Goal: Task Accomplishment & Management: Complete application form

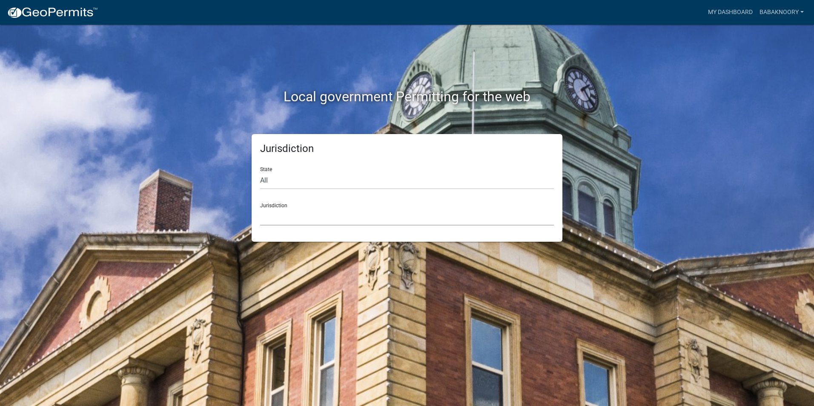
click at [328, 208] on select "[GEOGRAPHIC_DATA], [US_STATE] [GEOGRAPHIC_DATA], [US_STATE][PERSON_NAME][GEOGRA…" at bounding box center [407, 216] width 294 height 17
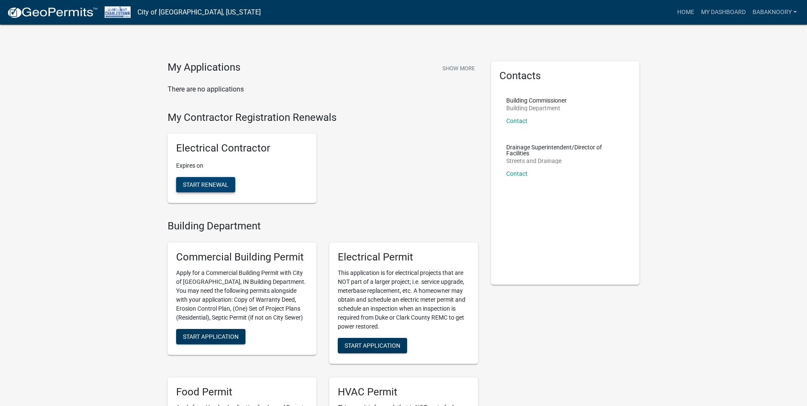
click at [205, 183] on span "Start Renewal" at bounding box center [206, 184] width 46 height 7
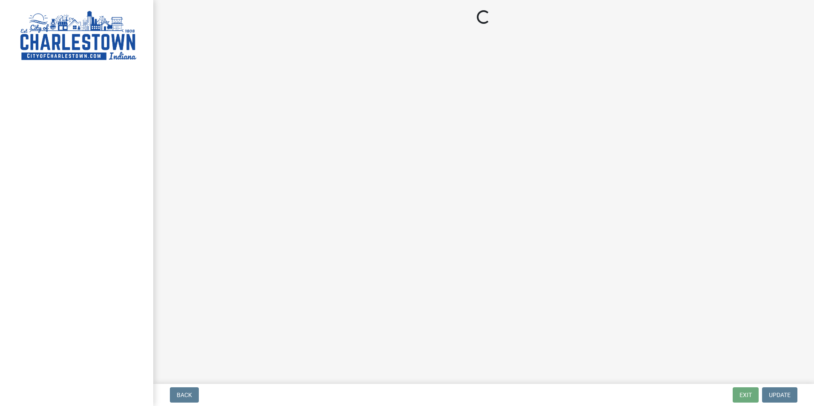
select select "TX"
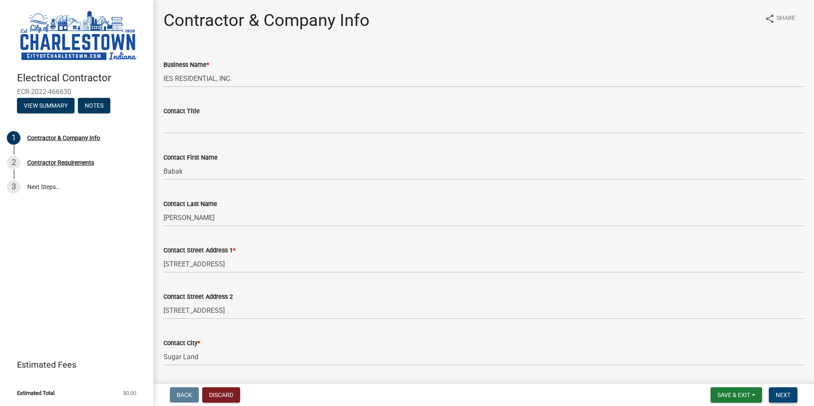
click at [781, 394] on span "Next" at bounding box center [782, 394] width 15 height 7
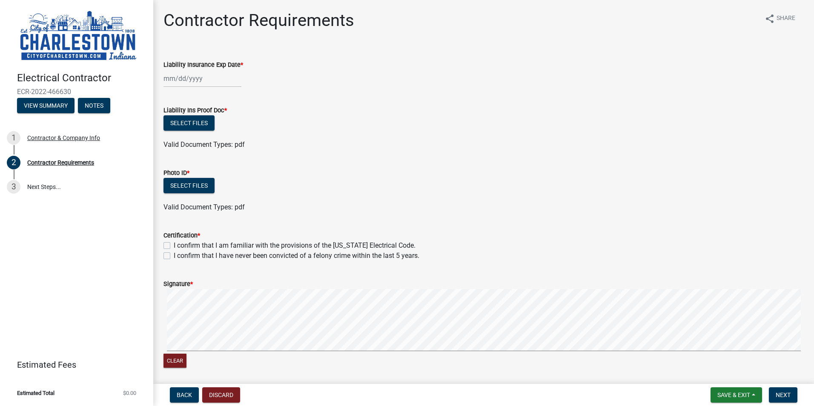
click at [193, 75] on div at bounding box center [202, 78] width 78 height 17
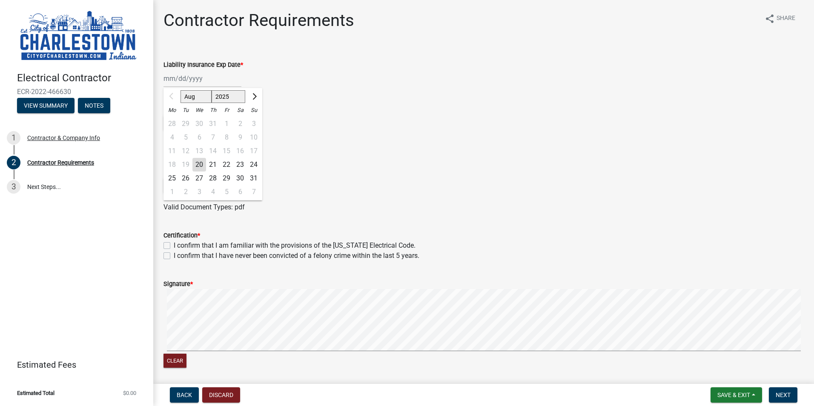
click at [372, 69] on div "Liability Insurance Exp Date *" at bounding box center [483, 65] width 640 height 10
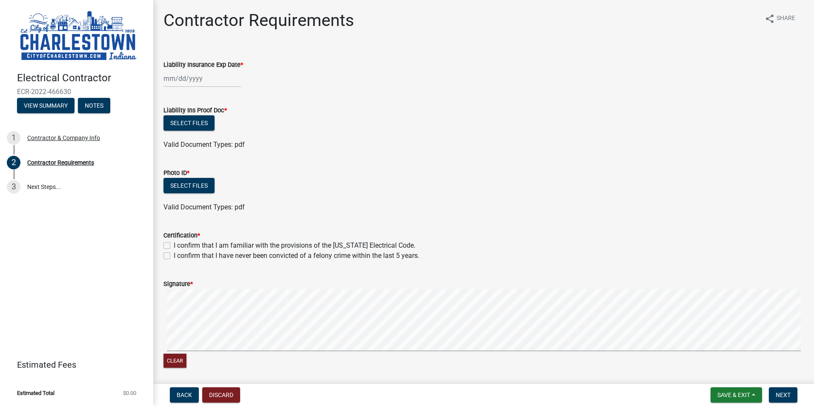
click at [141, 80] on h4 "Electrical Contractor" at bounding box center [81, 78] width 129 height 12
click at [162, 79] on div "Liability Insurance Exp Date *" at bounding box center [483, 68] width 653 height 40
click at [168, 79] on div at bounding box center [202, 78] width 78 height 17
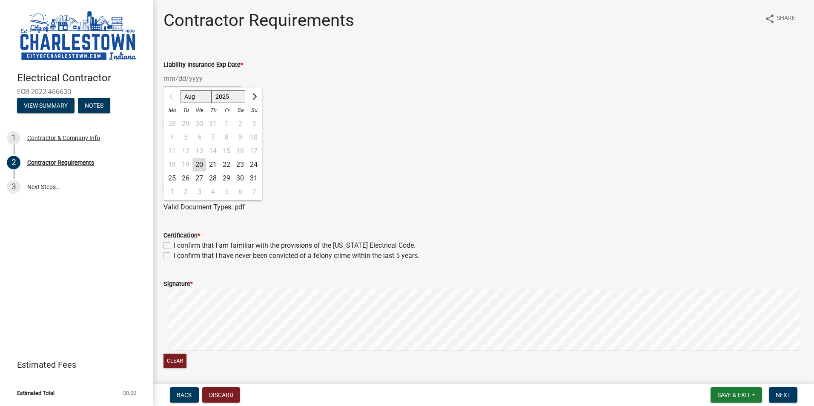
click at [197, 99] on select "Aug Sep Oct Nov Dec" at bounding box center [195, 96] width 31 height 13
select select "10"
click at [180, 90] on select "Aug Sep Oct Nov Dec" at bounding box center [195, 96] width 31 height 13
click at [199, 121] on div "1" at bounding box center [199, 124] width 14 height 14
type input "[DATE]"
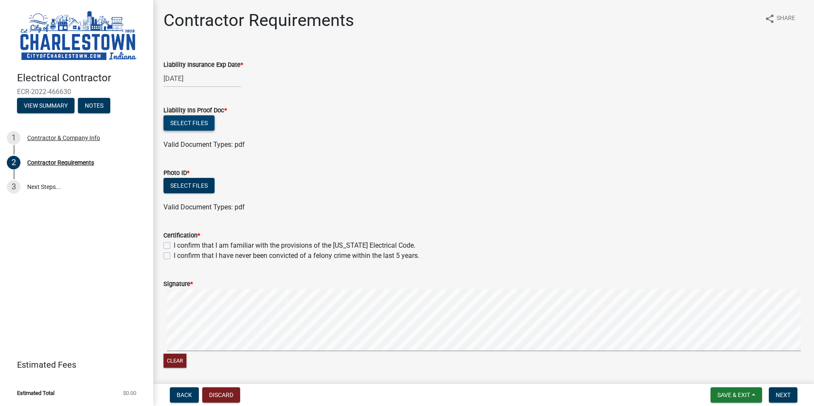
click at [192, 127] on button "Select files" at bounding box center [188, 122] width 51 height 15
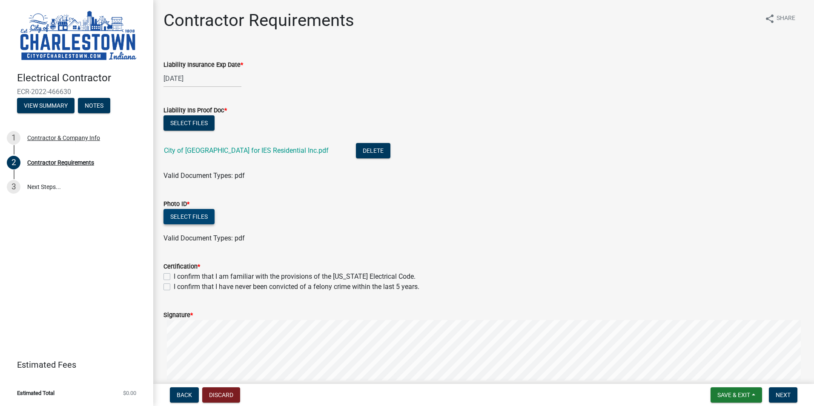
click at [208, 220] on button "Select files" at bounding box center [188, 216] width 51 height 15
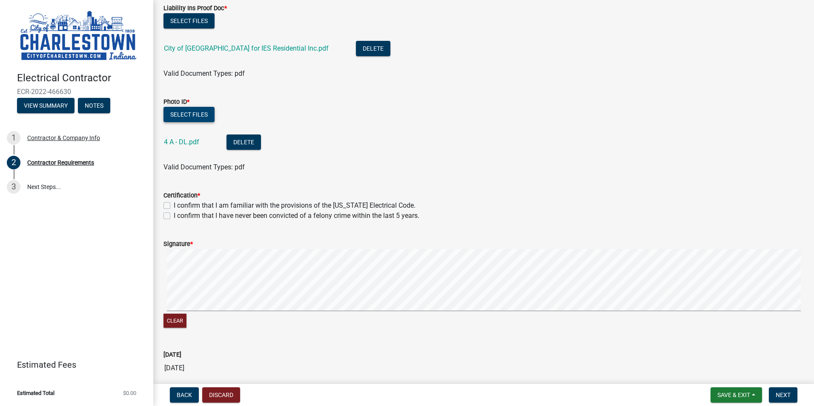
scroll to position [128, 0]
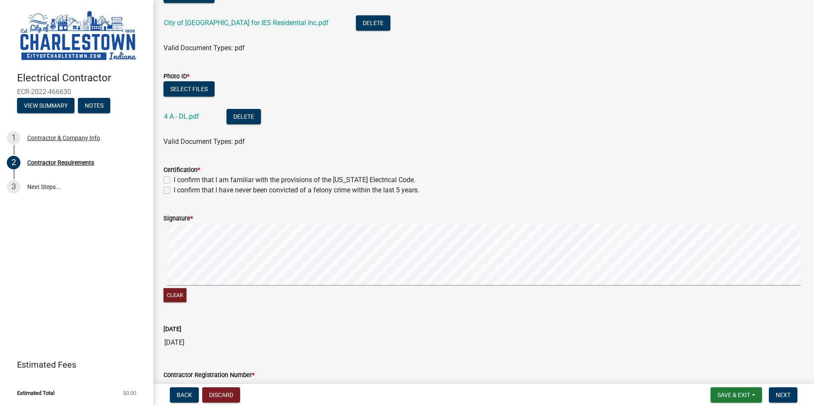
click at [194, 175] on label "I confirm that I am familiar with the provisions of the [US_STATE] Electrical C…" at bounding box center [295, 180] width 242 height 10
click at [179, 175] on input "I confirm that I am familiar with the provisions of the [US_STATE] Electrical C…" at bounding box center [177, 178] width 6 height 6
checkbox input "true"
click at [190, 192] on label "I confirm that I have never been convicted of a felony crime within the last 5 …" at bounding box center [297, 190] width 246 height 10
click at [179, 191] on input "I confirm that I have never been convicted of a felony crime within the last 5 …" at bounding box center [177, 188] width 6 height 6
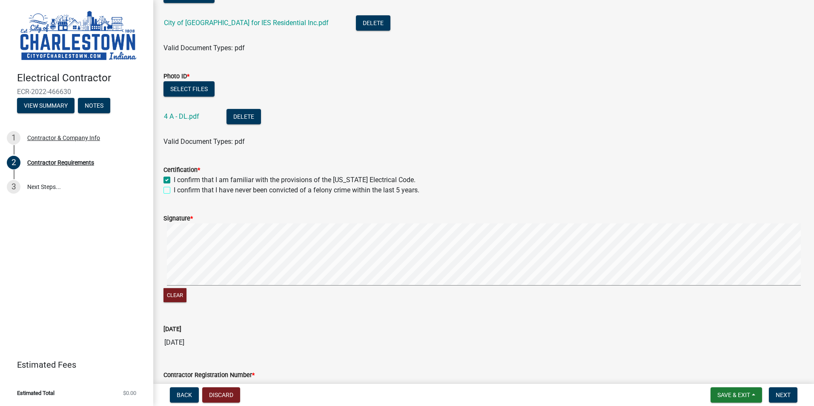
checkbox input "true"
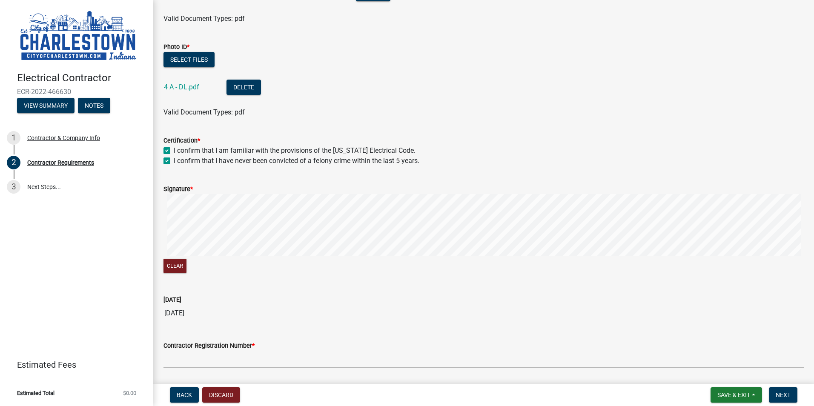
scroll to position [185, 0]
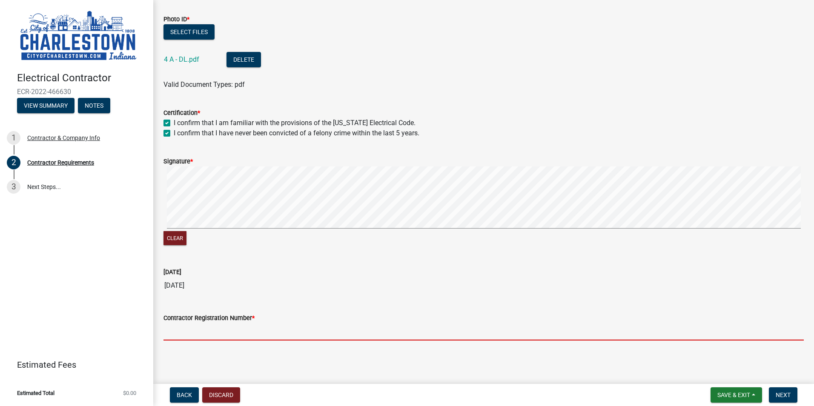
click at [233, 331] on input "Contractor Registration Number *" at bounding box center [483, 331] width 640 height 17
click at [248, 331] on input "Contractor Registration Number *" at bounding box center [483, 331] width 640 height 17
click at [218, 331] on input "Contractor Registration Number *" at bounding box center [483, 331] width 640 height 17
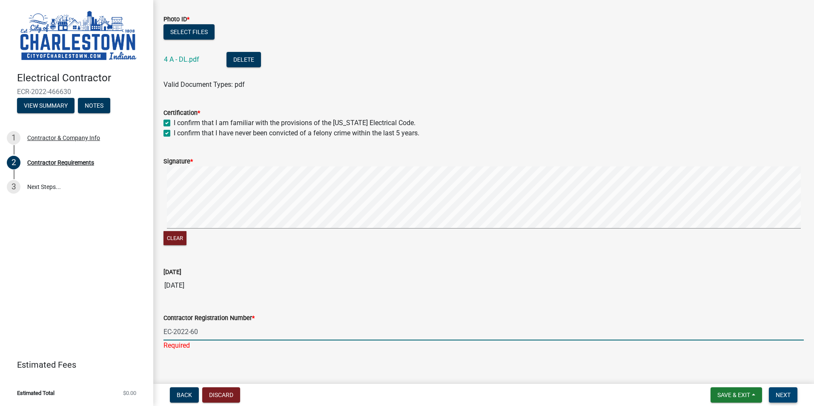
type input "EC-2022-60"
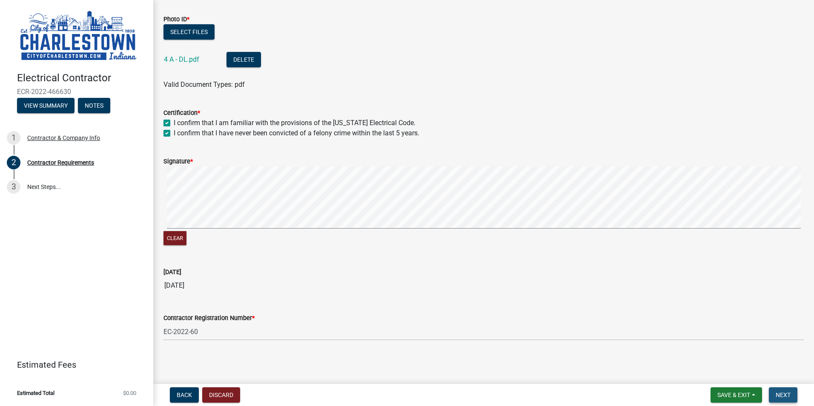
click at [774, 395] on button "Next" at bounding box center [782, 394] width 29 height 15
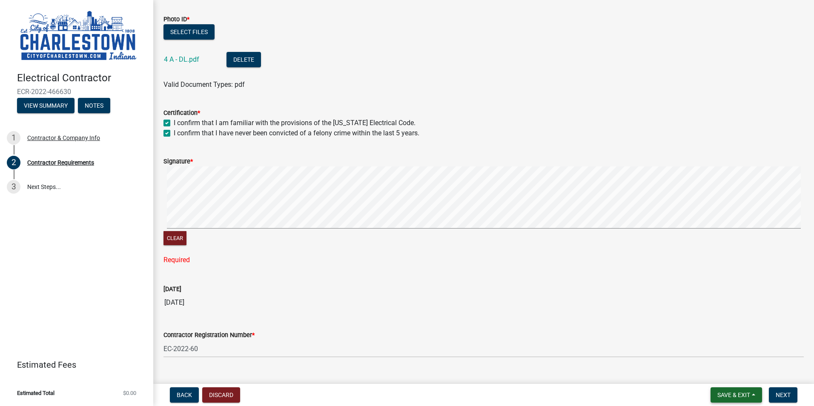
click at [731, 391] on span "Save & Exit" at bounding box center [733, 394] width 33 height 7
click at [735, 379] on button "Save & Exit" at bounding box center [728, 373] width 68 height 20
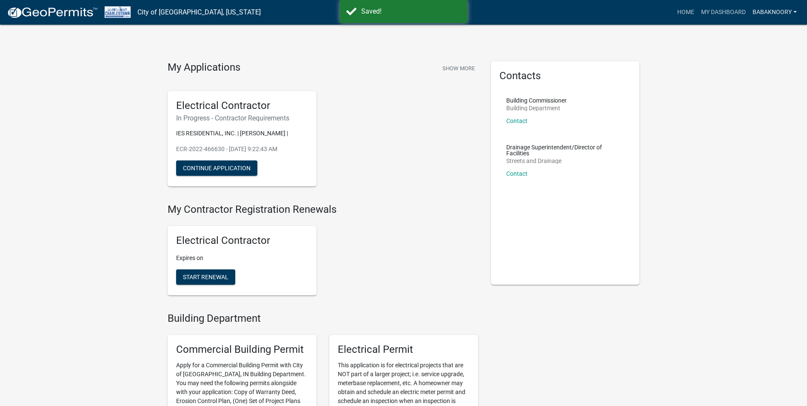
click at [779, 12] on link "BabakNoory" at bounding box center [774, 12] width 51 height 16
click at [753, 88] on link "Logout" at bounding box center [764, 83] width 73 height 20
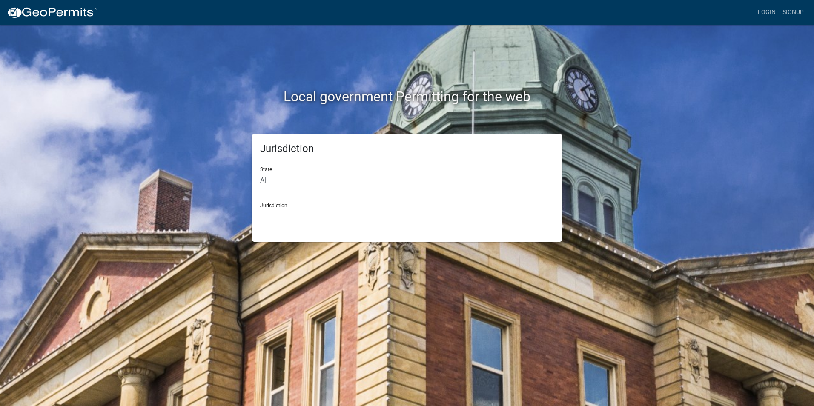
click at [378, 206] on div "Jurisdiction [GEOGRAPHIC_DATA], [US_STATE] [GEOGRAPHIC_DATA], [US_STATE][PERSON…" at bounding box center [407, 210] width 294 height 29
click at [344, 228] on div "Jurisdiction State All Colorado Georgia Indiana Iowa Kansas Minnesota Ohio Sout…" at bounding box center [406, 188] width 311 height 108
click at [764, 12] on link "Login" at bounding box center [766, 12] width 25 height 16
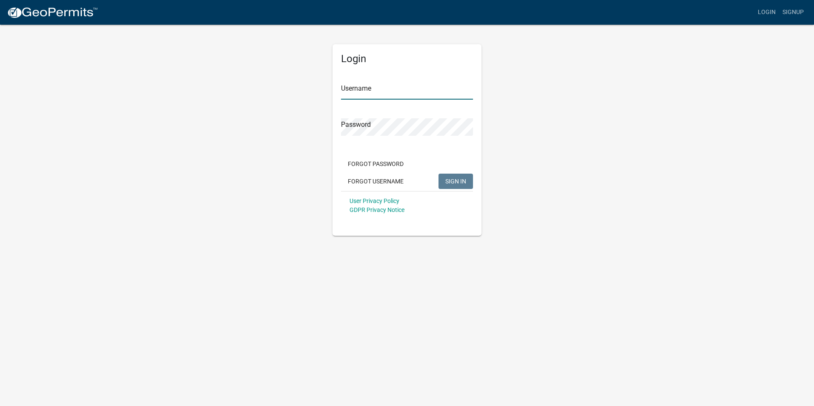
type input "BabakNoory"
click at [411, 92] on input "BabakNoory" at bounding box center [407, 90] width 132 height 17
drag, startPoint x: 605, startPoint y: 125, endPoint x: 570, endPoint y: 134, distance: 36.0
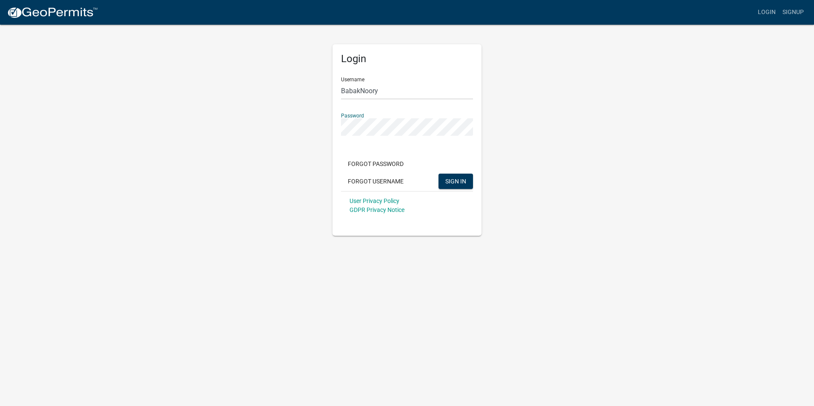
click at [605, 125] on div "Login Username BabakNoory Password Forgot Password Forgot Username SIGN IN User…" at bounding box center [406, 130] width 485 height 212
click at [454, 182] on span "SIGN IN" at bounding box center [455, 180] width 21 height 7
click at [579, 167] on div "Login Username BabakNoory Password Forgot Password Forgot Username SIGN IN User…" at bounding box center [406, 130] width 485 height 212
click at [457, 182] on span "SIGN IN" at bounding box center [455, 180] width 21 height 7
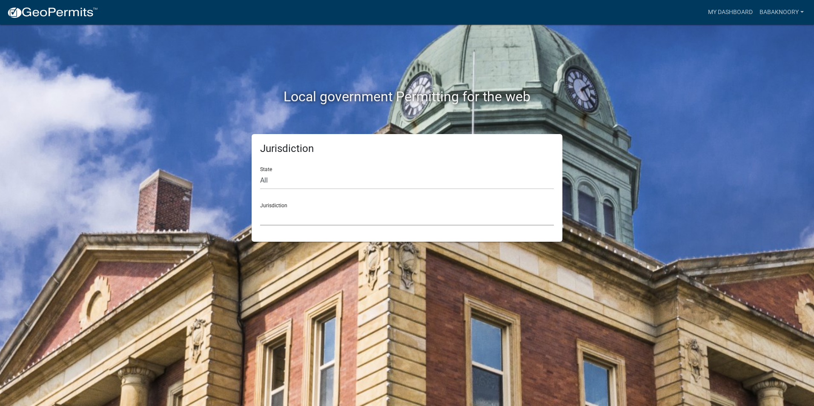
click at [323, 221] on select "[GEOGRAPHIC_DATA], [US_STATE] [GEOGRAPHIC_DATA], [US_STATE][PERSON_NAME][GEOGRA…" at bounding box center [407, 216] width 294 height 17
drag, startPoint x: 637, startPoint y: 86, endPoint x: 568, endPoint y: 68, distance: 71.4
click at [631, 84] on div "Local government Permitting for the web" at bounding box center [406, 79] width 485 height 109
click at [394, 206] on div "Jurisdiction [GEOGRAPHIC_DATA], [US_STATE] [GEOGRAPHIC_DATA], [US_STATE][PERSON…" at bounding box center [407, 210] width 294 height 29
click at [318, 214] on select "[GEOGRAPHIC_DATA], [US_STATE] [GEOGRAPHIC_DATA], [US_STATE][PERSON_NAME][GEOGRA…" at bounding box center [407, 216] width 294 height 17
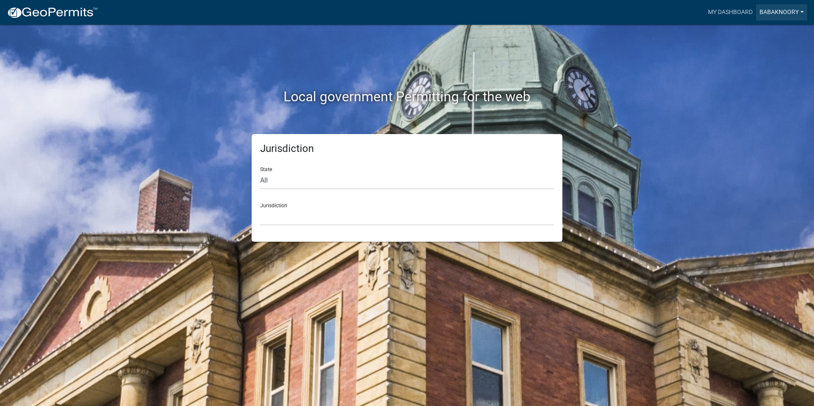
drag, startPoint x: 0, startPoint y: 0, endPoint x: 789, endPoint y: 15, distance: 789.0
click at [789, 15] on link "BabakNoory" at bounding box center [781, 12] width 51 height 16
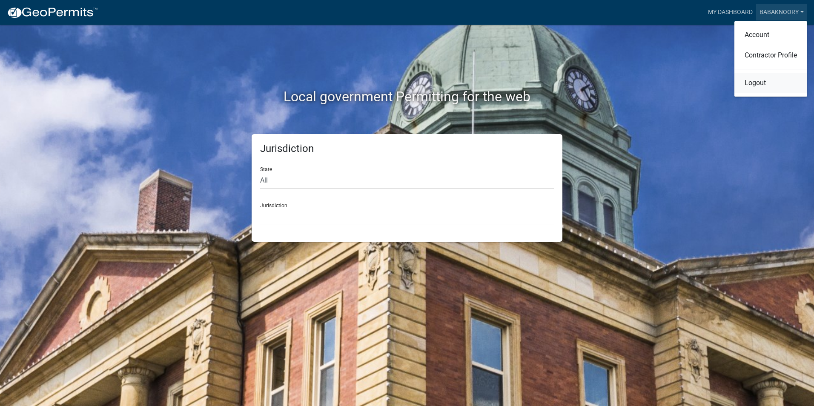
click at [754, 83] on link "Logout" at bounding box center [770, 83] width 73 height 20
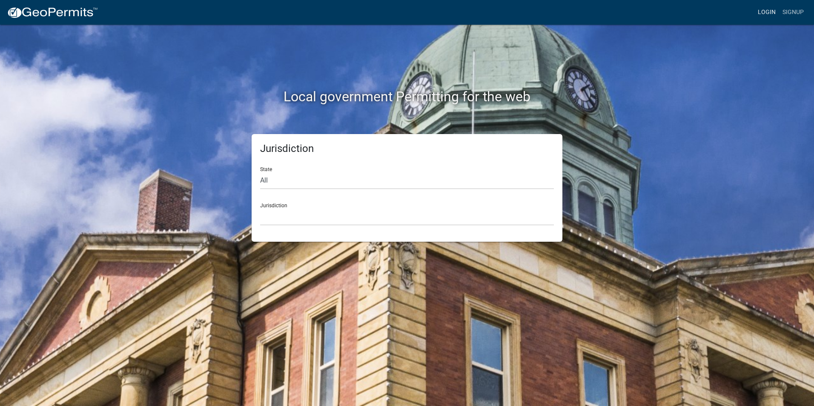
click at [771, 10] on link "Login" at bounding box center [766, 12] width 25 height 16
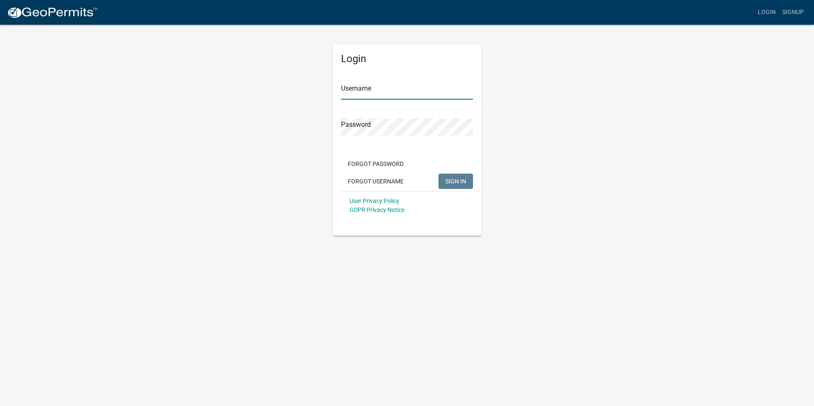
type input "BabakNoory"
click at [464, 174] on button "SIGN IN" at bounding box center [455, 181] width 34 height 15
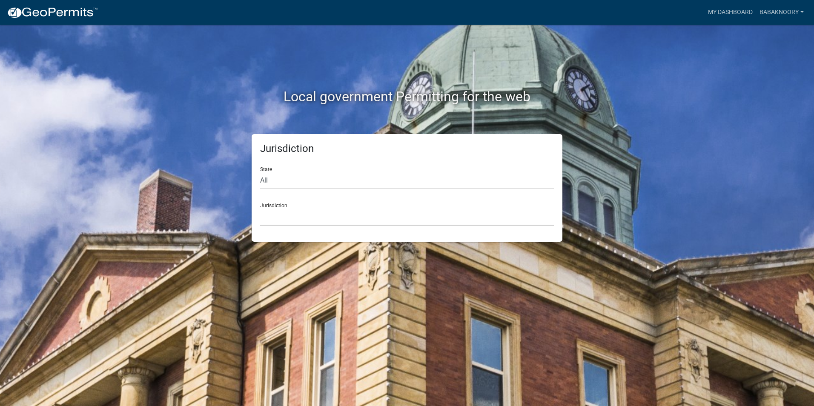
click at [357, 208] on select "[GEOGRAPHIC_DATA], [US_STATE] [GEOGRAPHIC_DATA], [US_STATE][PERSON_NAME][GEOGRA…" at bounding box center [407, 216] width 294 height 17
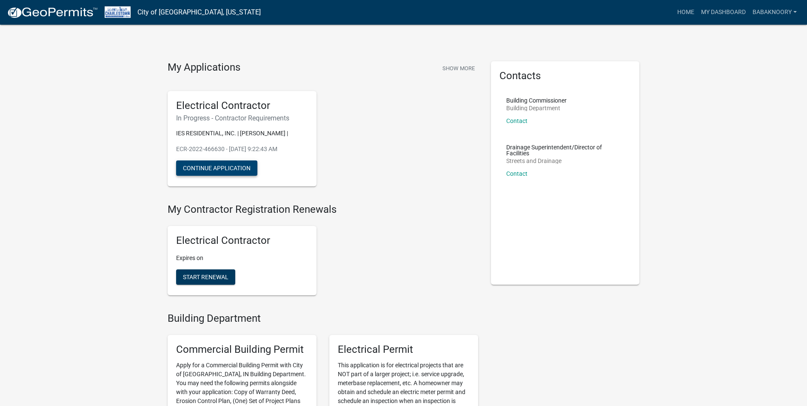
click at [212, 165] on button "Continue Application" at bounding box center [216, 167] width 81 height 15
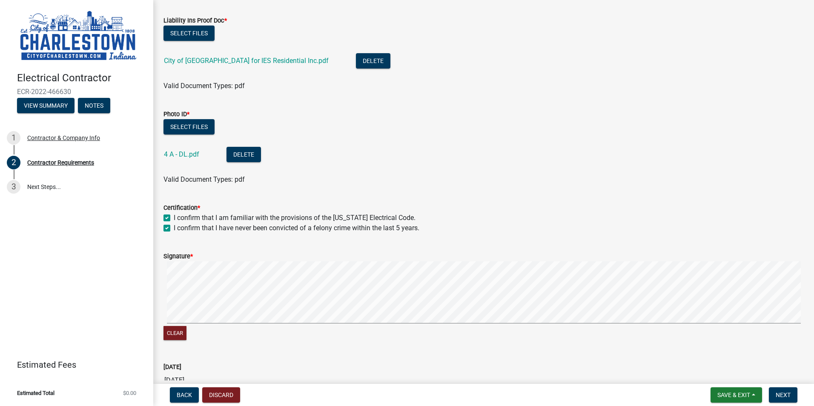
scroll to position [185, 0]
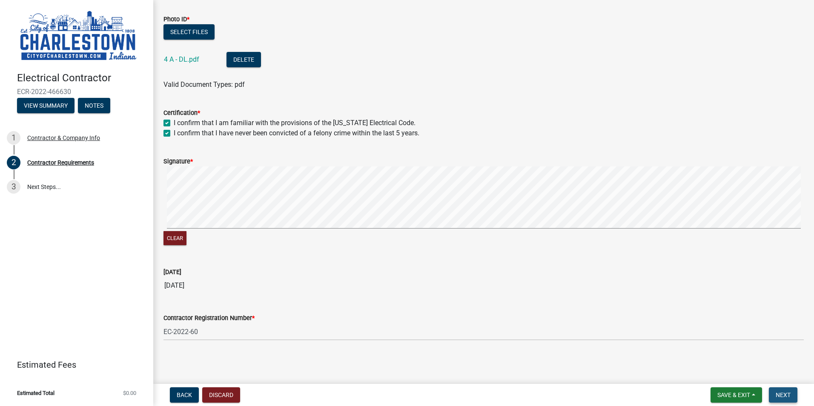
click at [777, 395] on span "Next" at bounding box center [782, 394] width 15 height 7
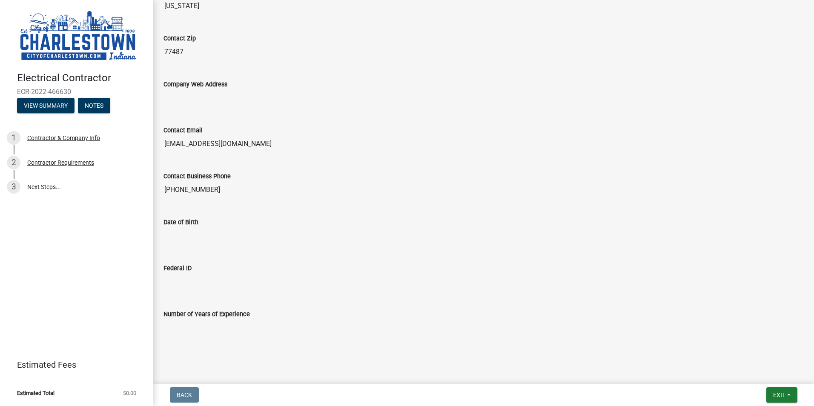
scroll to position [454, 0]
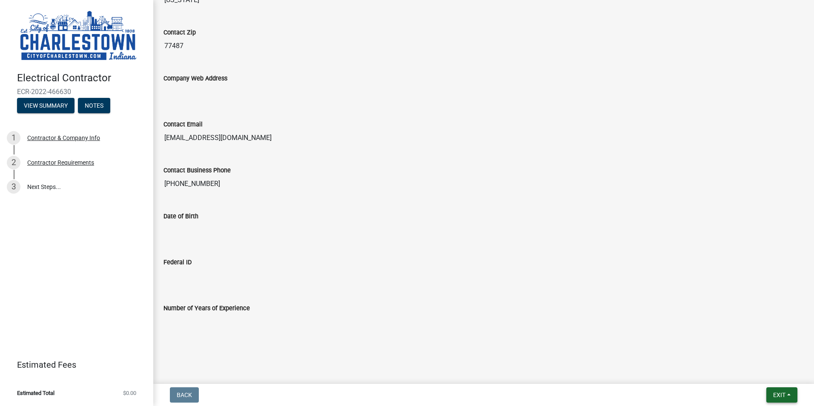
drag, startPoint x: 770, startPoint y: 390, endPoint x: 777, endPoint y: 393, distance: 7.0
click at [773, 392] on button "Exit" at bounding box center [781, 394] width 31 height 15
click at [750, 352] on button "Save" at bounding box center [763, 352] width 68 height 20
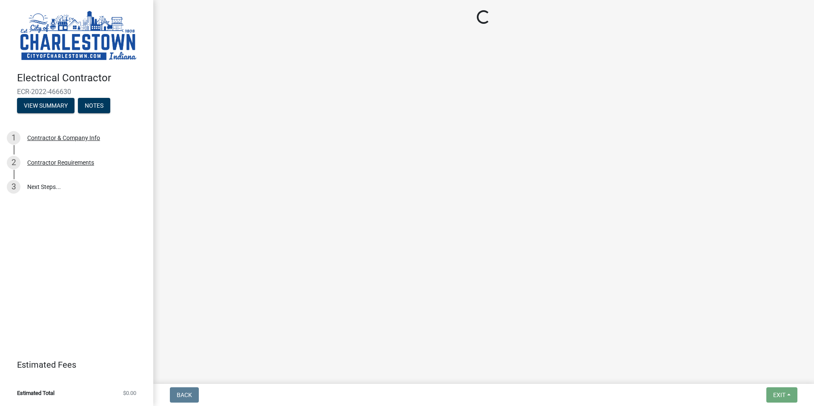
scroll to position [0, 0]
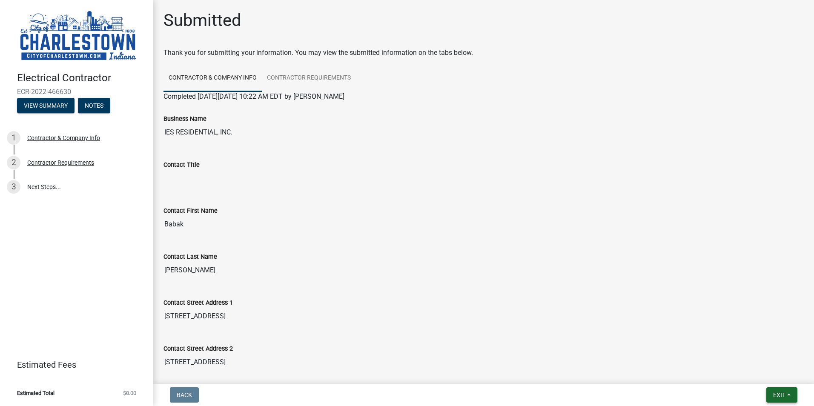
click at [782, 391] on span "Exit" at bounding box center [779, 394] width 12 height 7
click at [742, 369] on button "Save & Exit" at bounding box center [763, 373] width 68 height 20
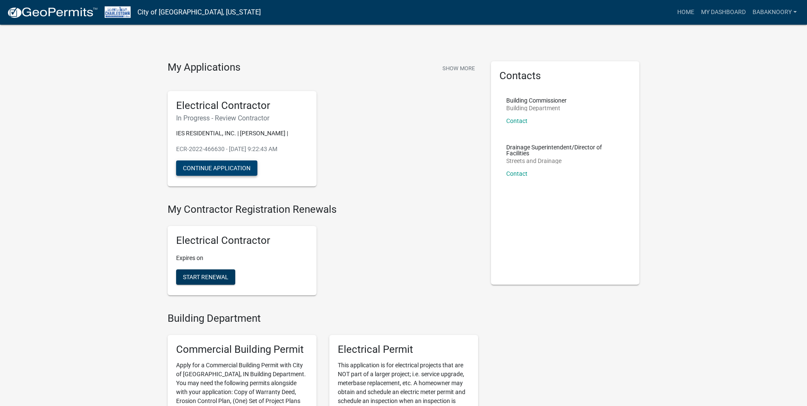
click at [211, 169] on button "Continue Application" at bounding box center [216, 167] width 81 height 15
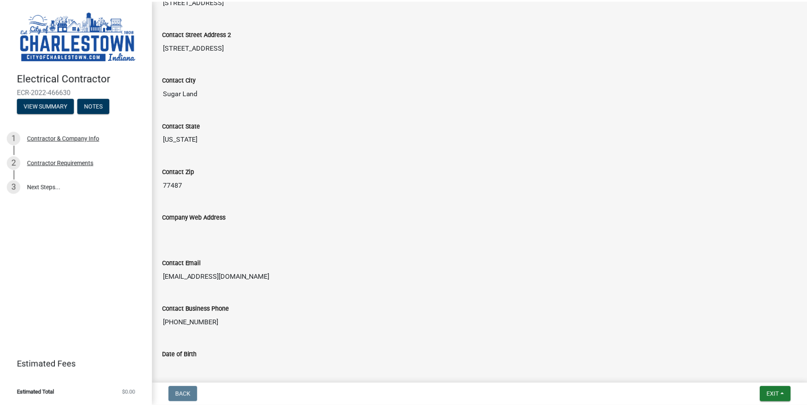
scroll to position [454, 0]
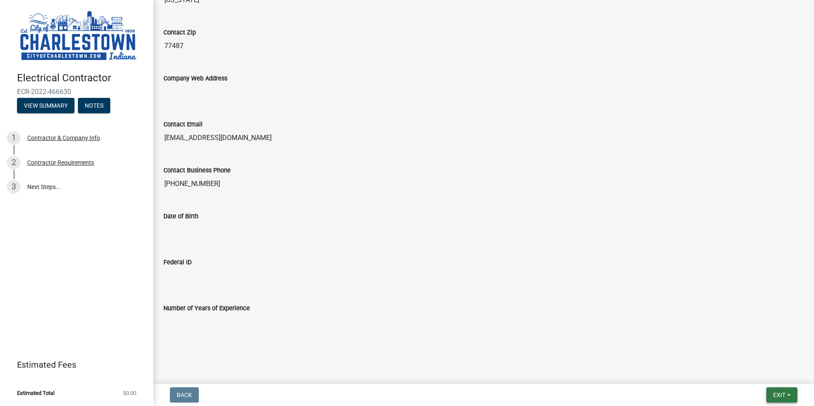
click at [777, 395] on span "Exit" at bounding box center [779, 394] width 12 height 7
click at [750, 371] on button "Save & Exit" at bounding box center [763, 373] width 68 height 20
